Goal: Task Accomplishment & Management: Use online tool/utility

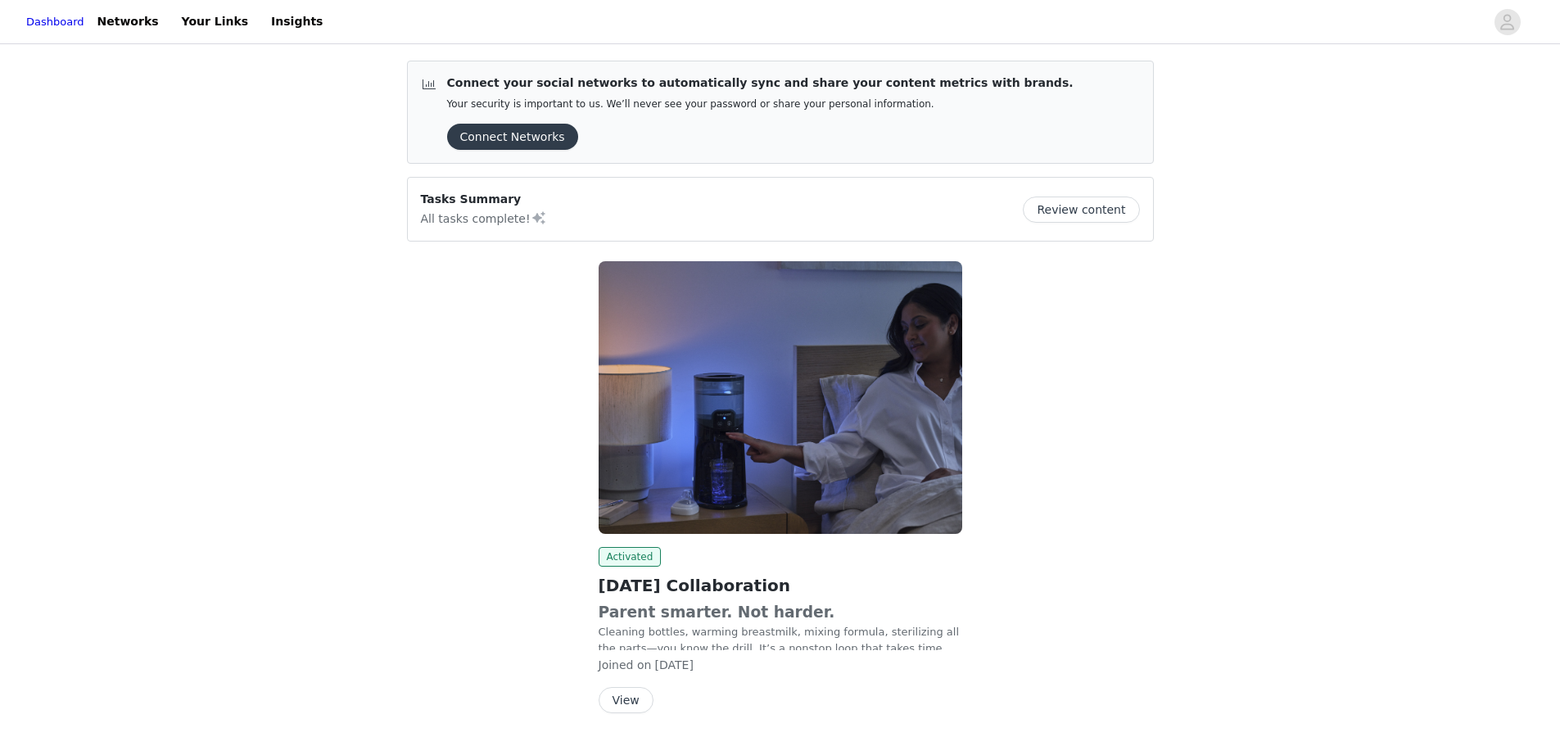
click at [636, 695] on button "View" at bounding box center [626, 700] width 55 height 26
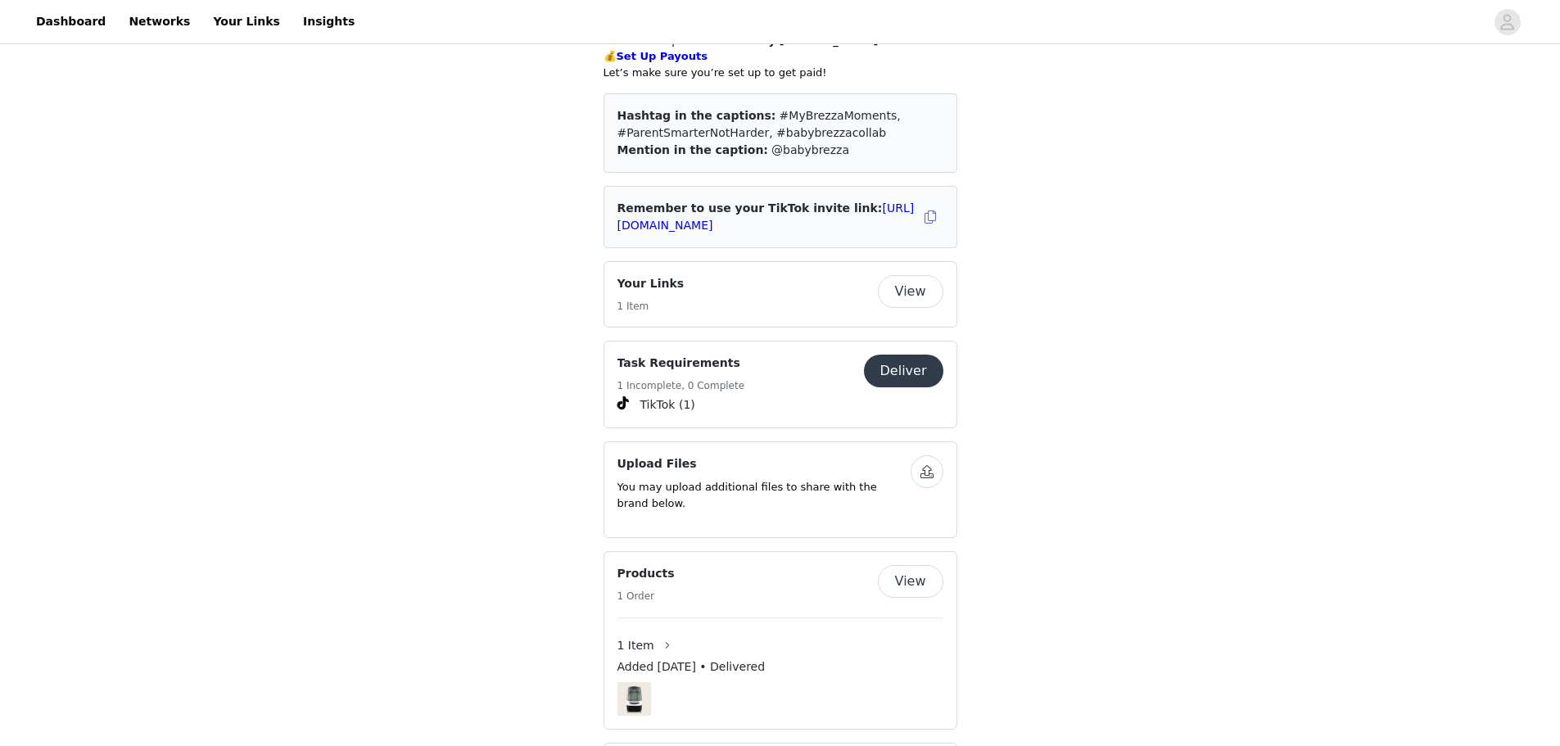
scroll to position [1311, 0]
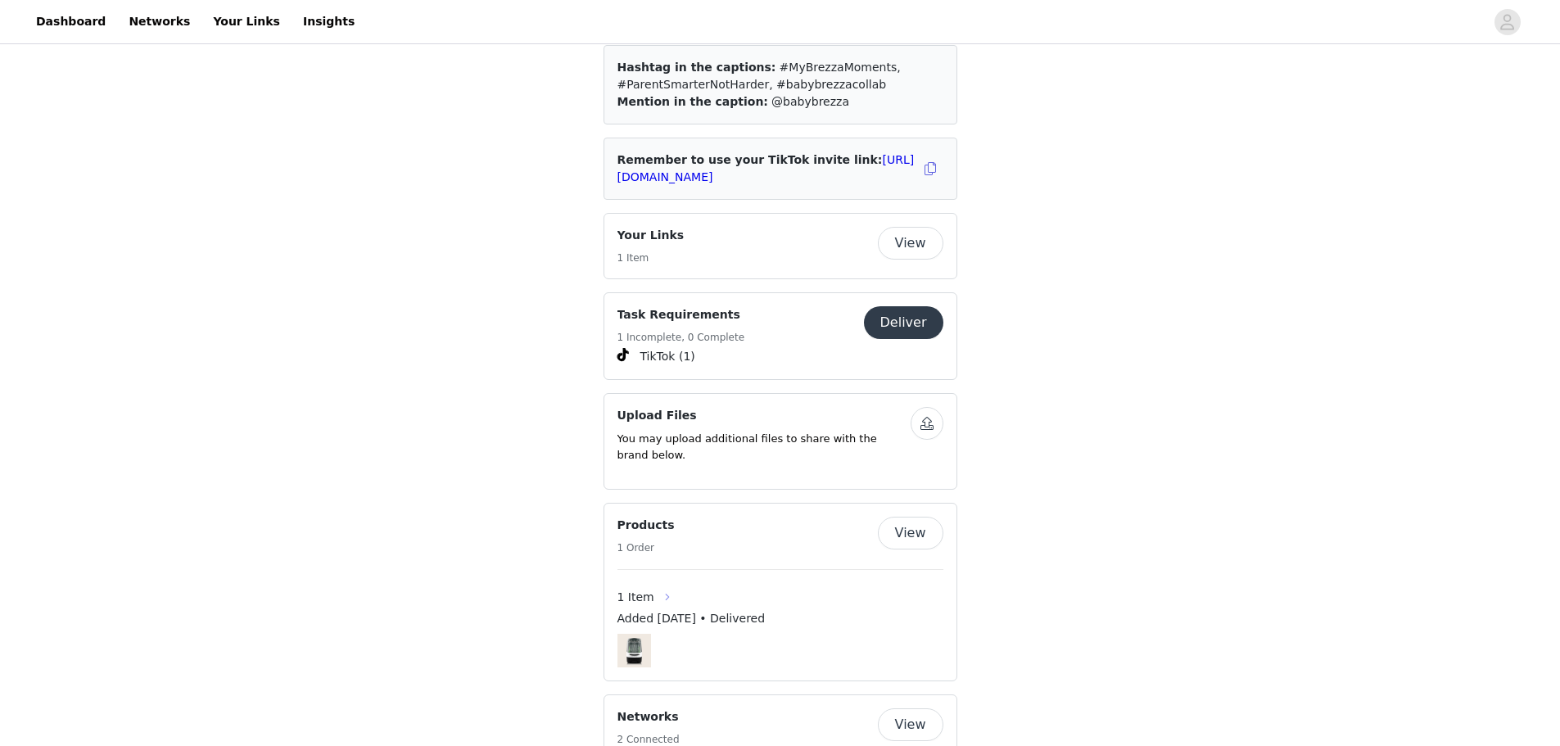
click at [663, 584] on button "button" at bounding box center [667, 597] width 26 height 26
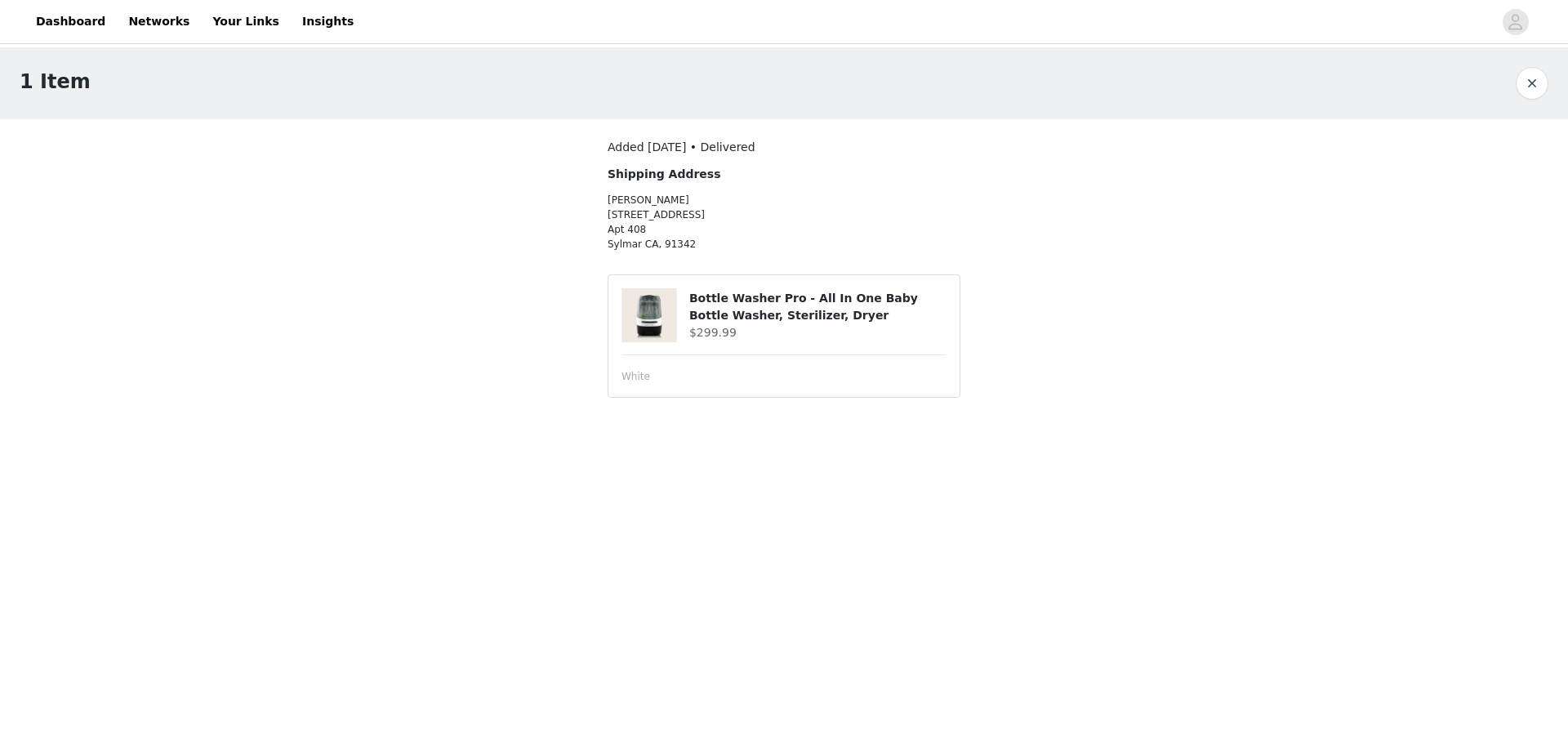
click at [742, 341] on h4 "$299.99" at bounding box center [817, 332] width 257 height 17
